Goal: Transaction & Acquisition: Register for event/course

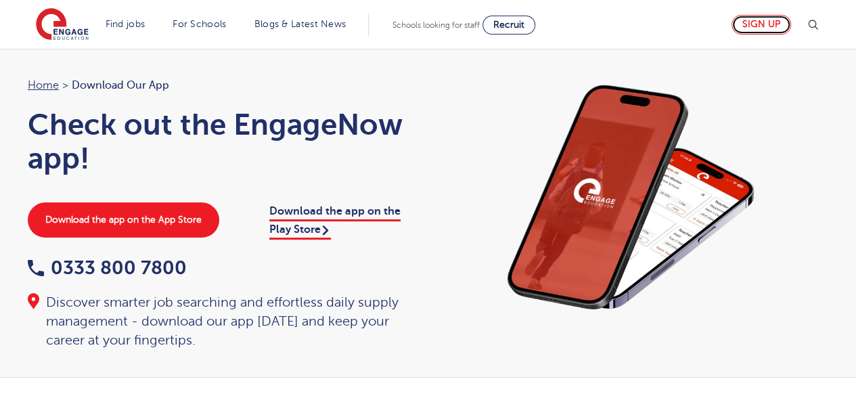
click at [767, 21] on link "Sign up" at bounding box center [761, 25] width 60 height 20
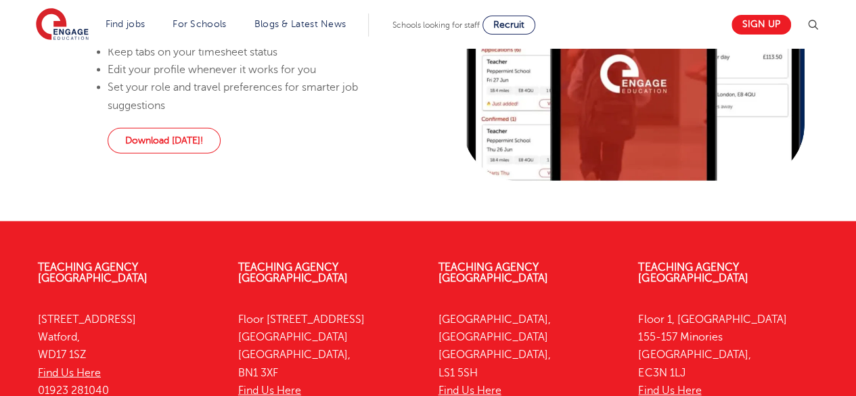
scroll to position [1628, 0]
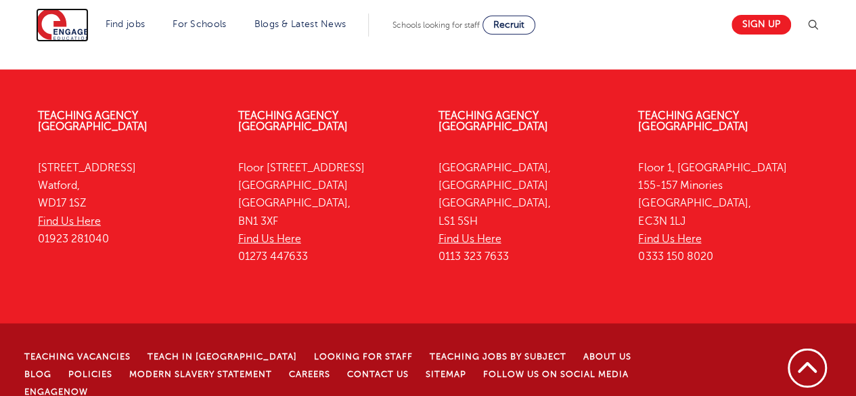
click at [77, 32] on img at bounding box center [62, 25] width 53 height 34
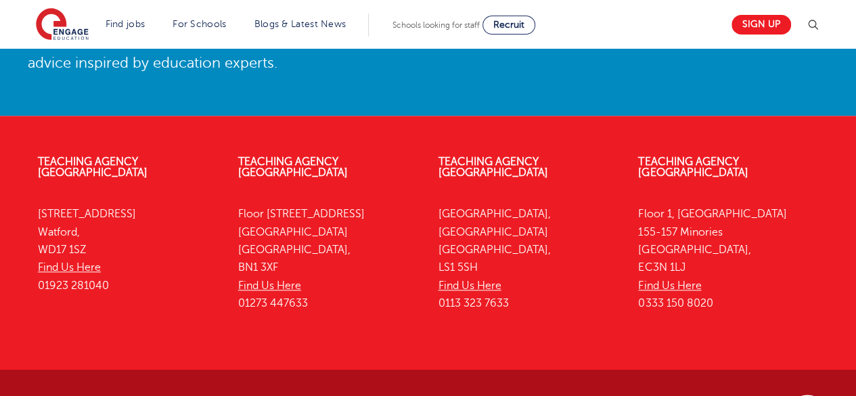
scroll to position [3213, 0]
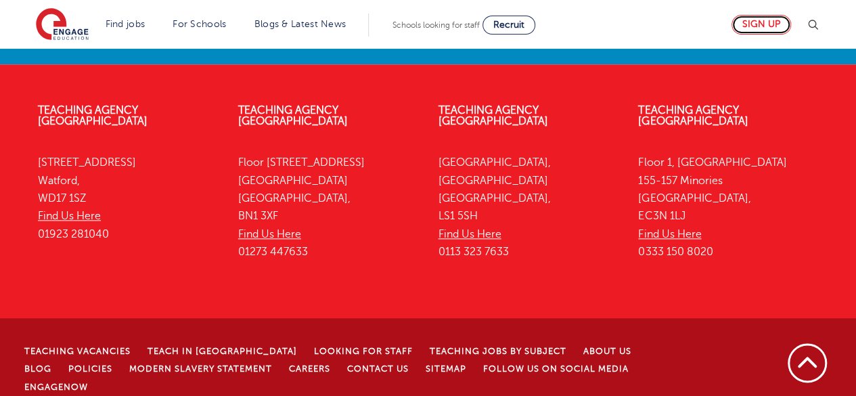
click at [773, 21] on link "Sign up" at bounding box center [761, 25] width 60 height 20
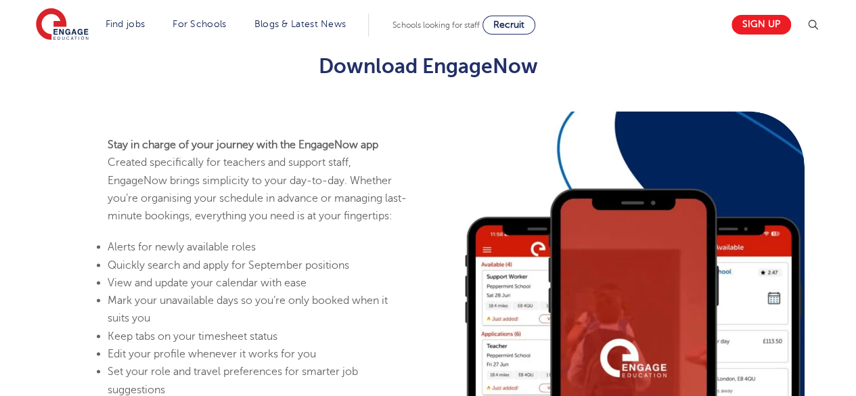
scroll to position [1228, 0]
